Goal: Task Accomplishment & Management: Manage account settings

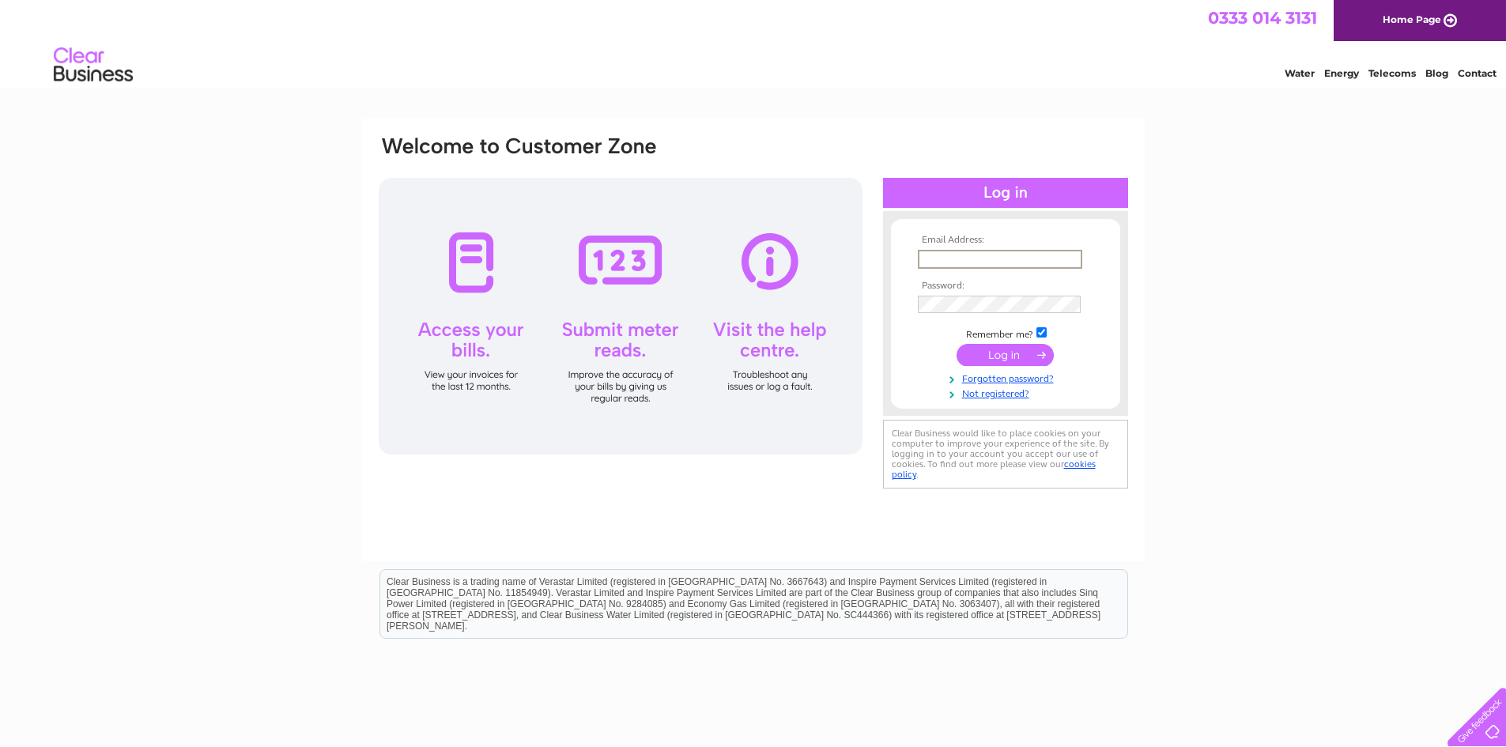
type input "[EMAIL_ADDRESS][DOMAIN_NAME]"
click at [956, 344] on input "submit" at bounding box center [1004, 355] width 97 height 22
click at [1003, 351] on input "submit" at bounding box center [1004, 353] width 97 height 22
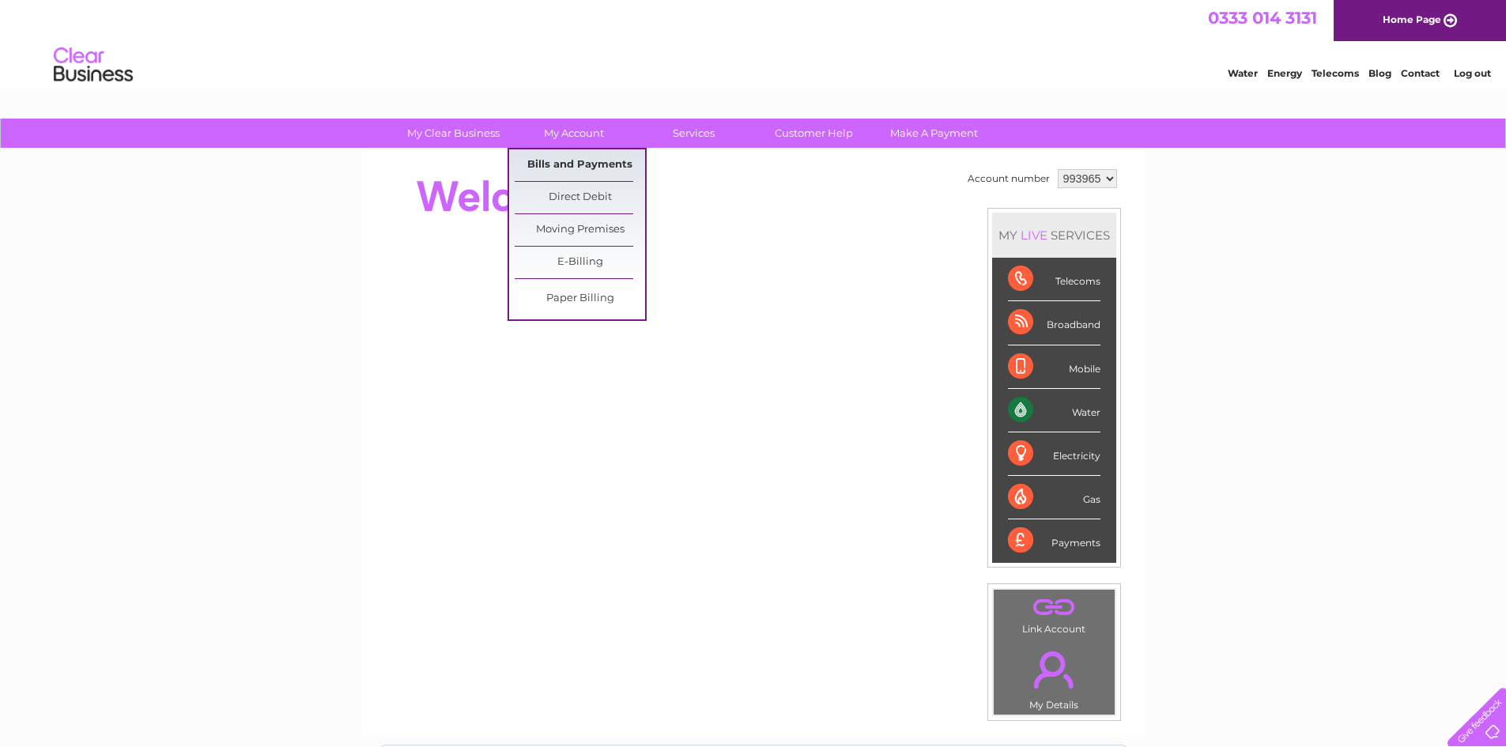
click at [595, 160] on link "Bills and Payments" at bounding box center [580, 165] width 130 height 32
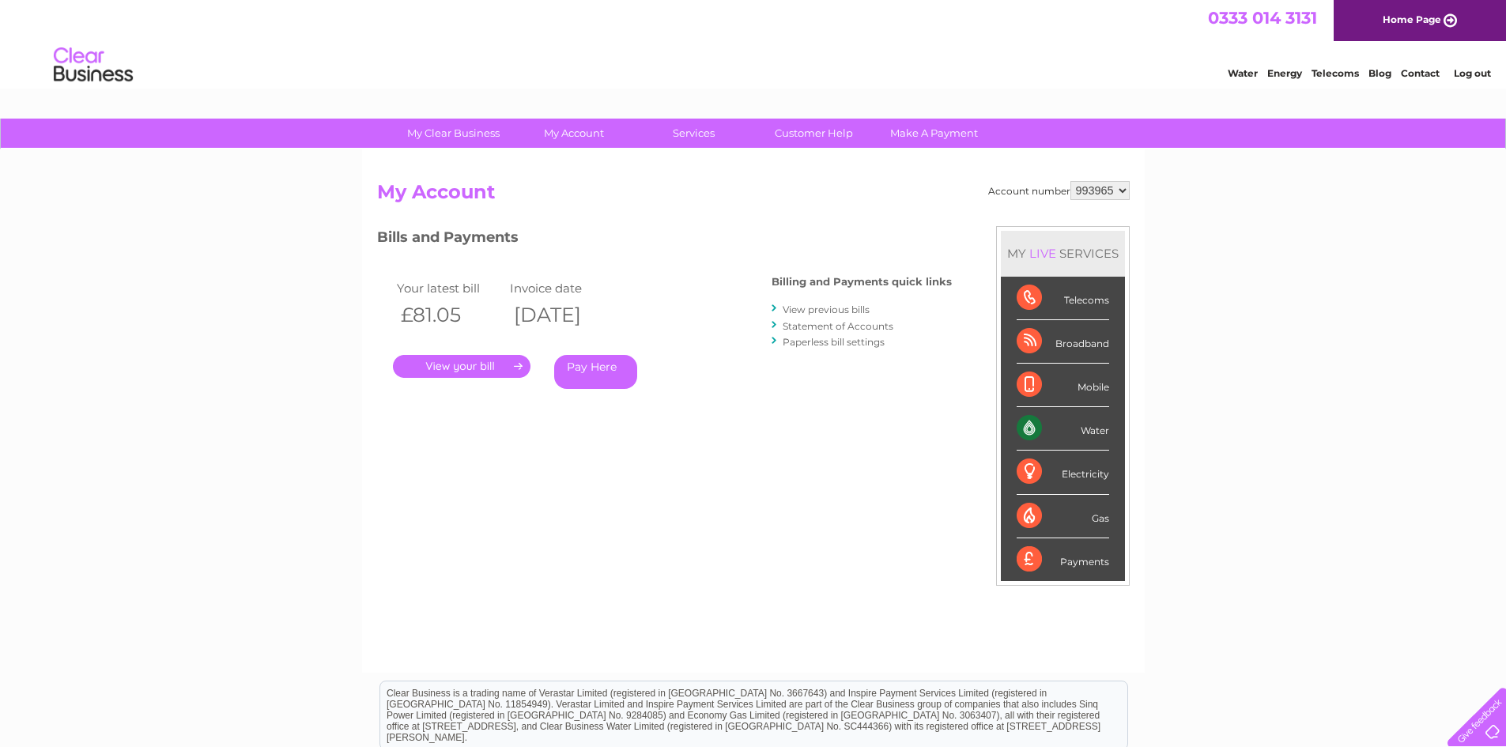
click at [804, 311] on link "View previous bills" at bounding box center [825, 309] width 87 height 12
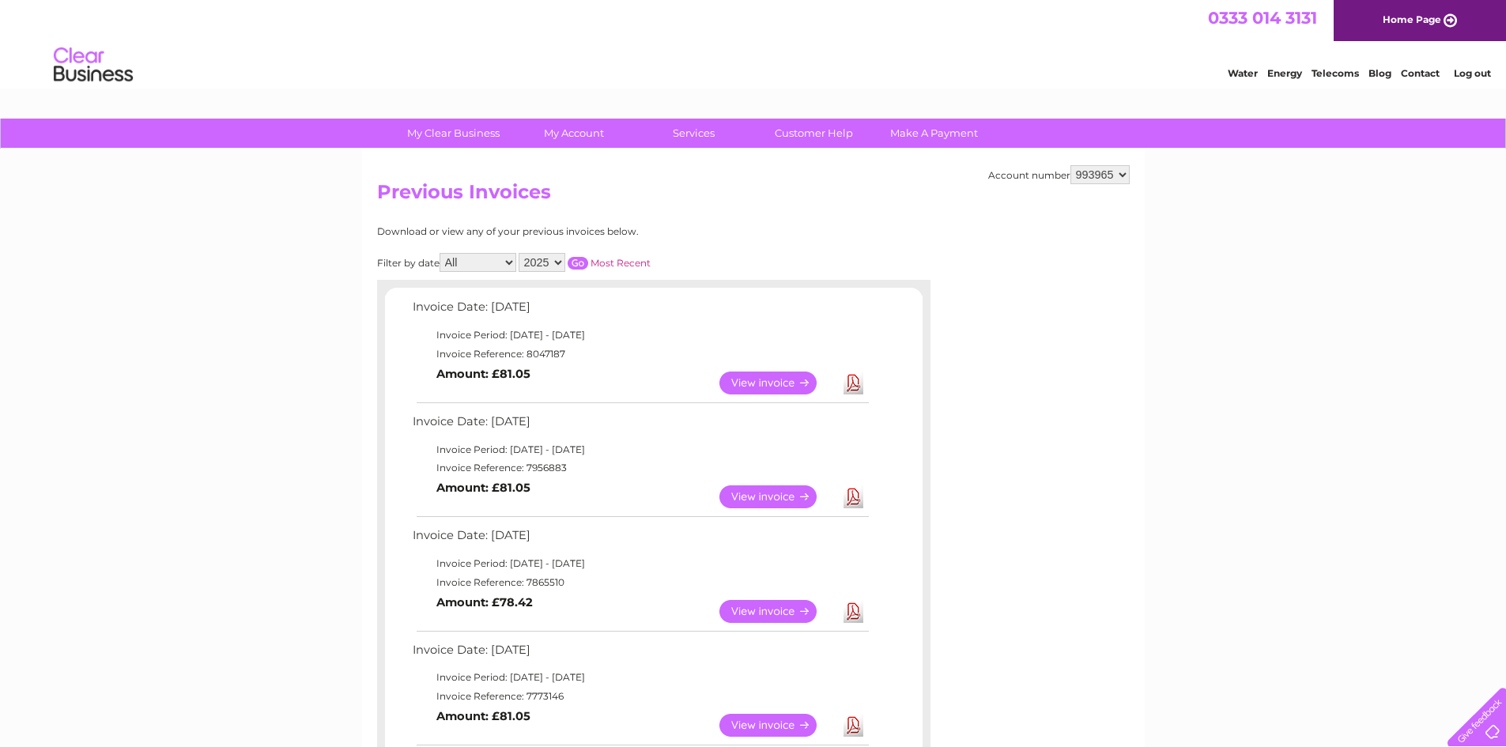
click at [781, 496] on link "View" at bounding box center [777, 496] width 116 height 23
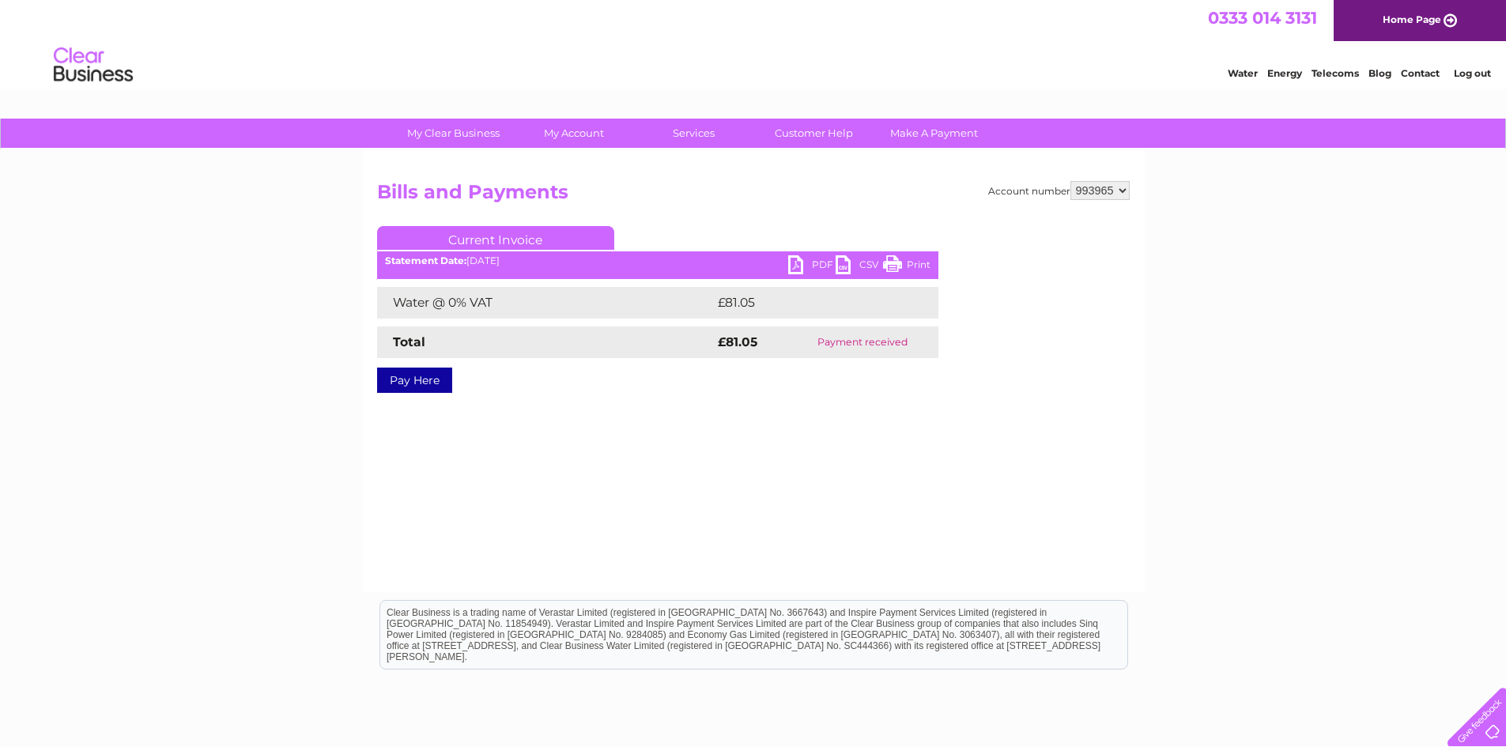
click at [803, 263] on link "PDF" at bounding box center [811, 266] width 47 height 23
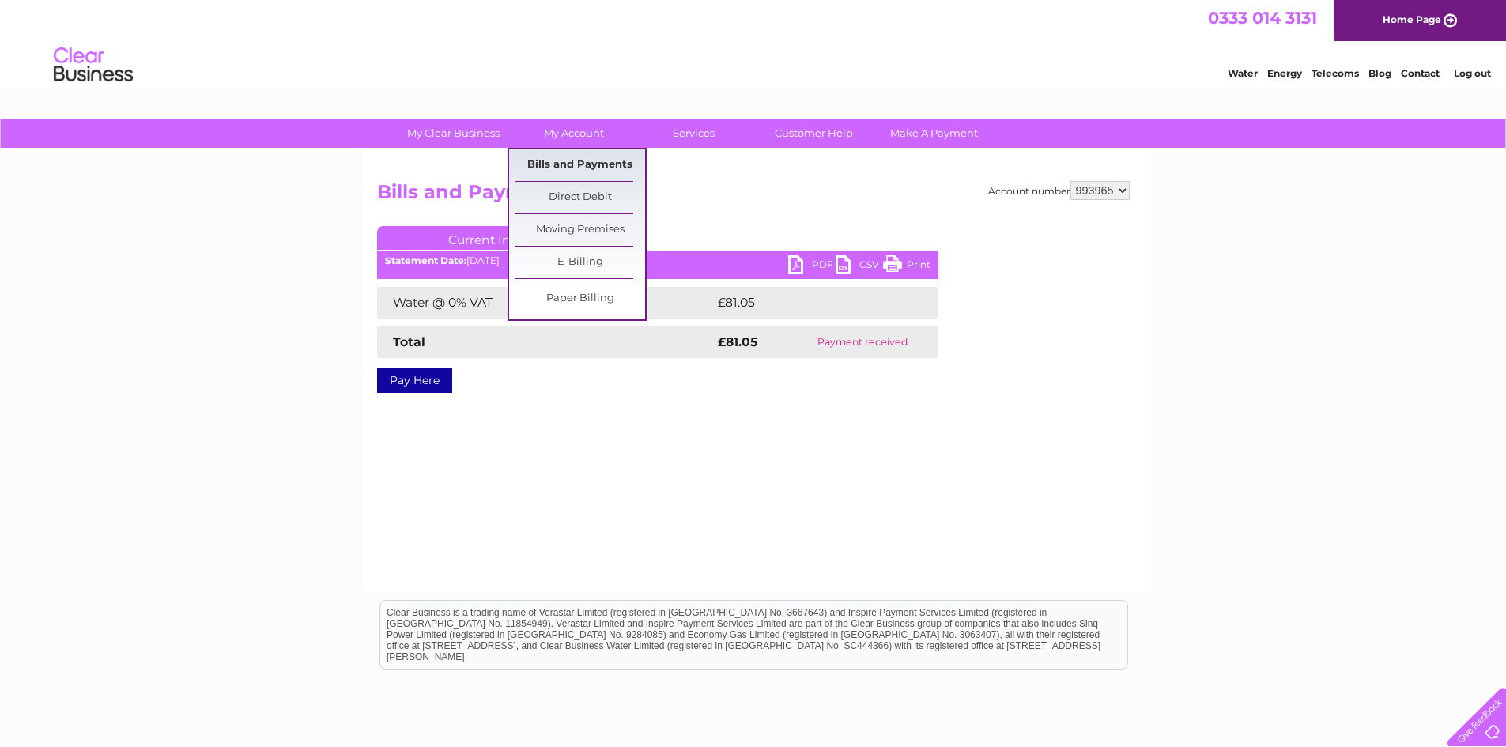
click at [586, 166] on link "Bills and Payments" at bounding box center [580, 165] width 130 height 32
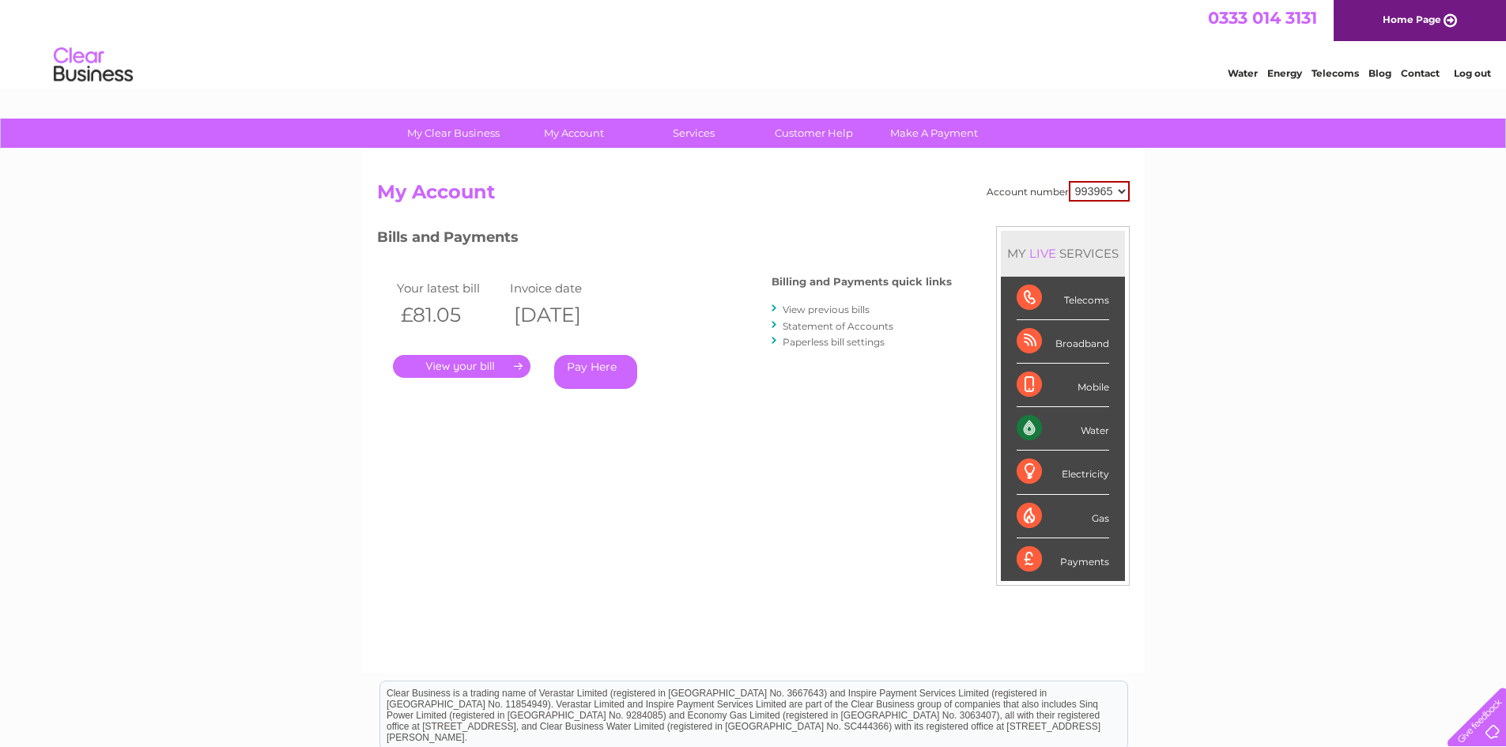
click at [502, 363] on link "." at bounding box center [462, 366] width 138 height 23
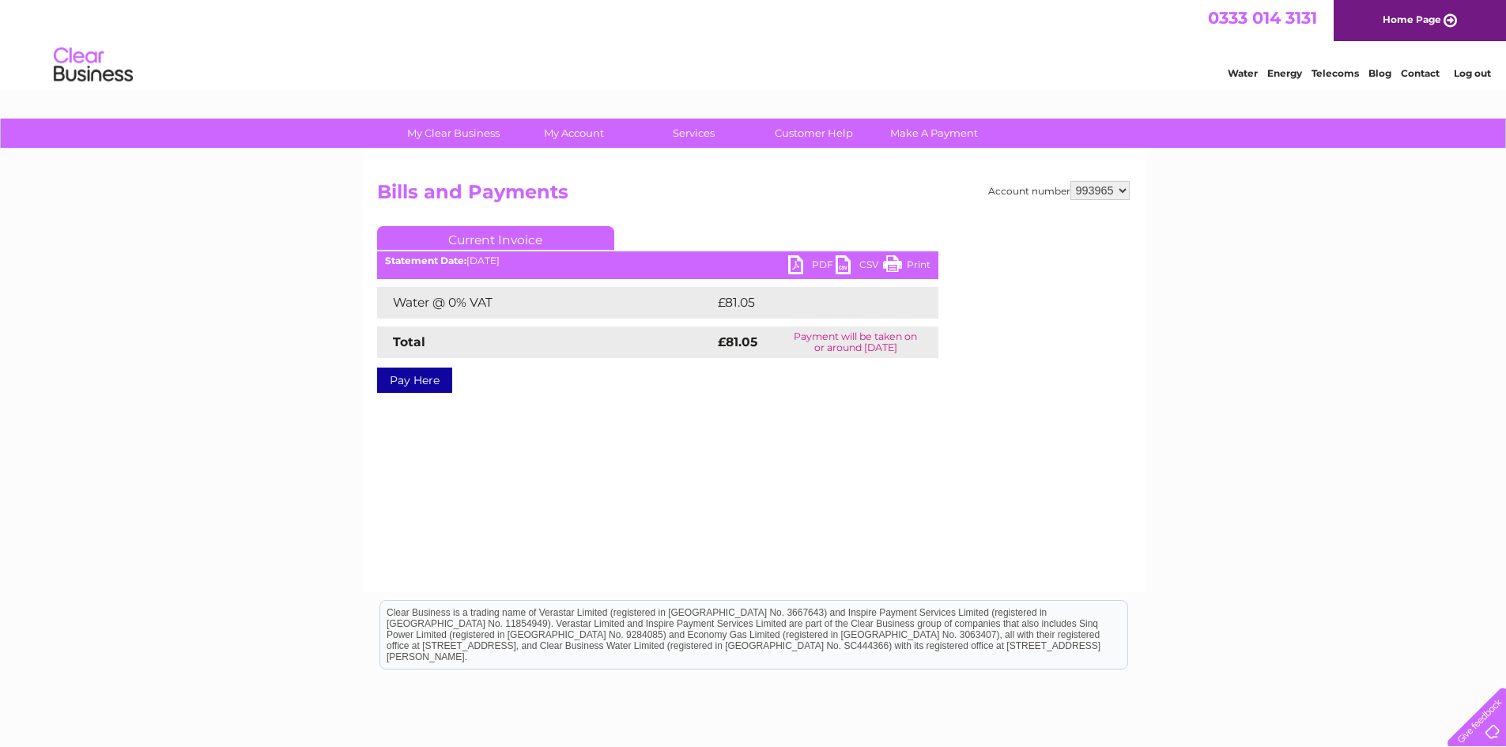
click at [796, 258] on link "PDF" at bounding box center [811, 266] width 47 height 23
